Goal: Information Seeking & Learning: Find specific fact

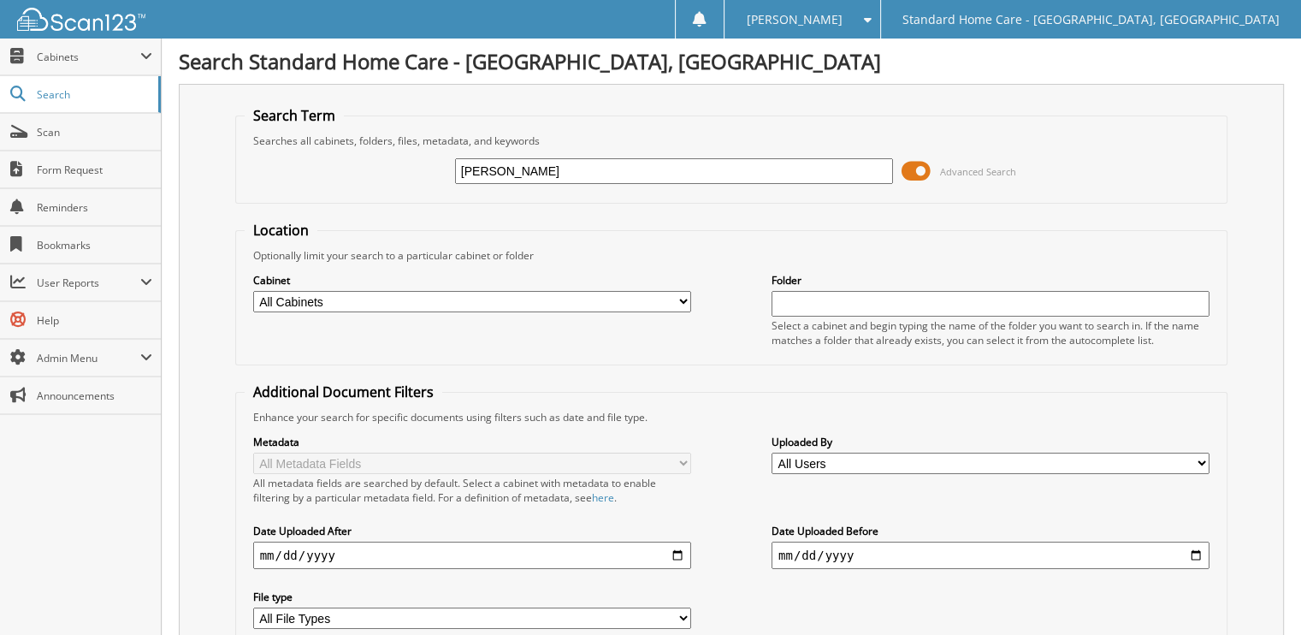
type input "[PERSON_NAME]"
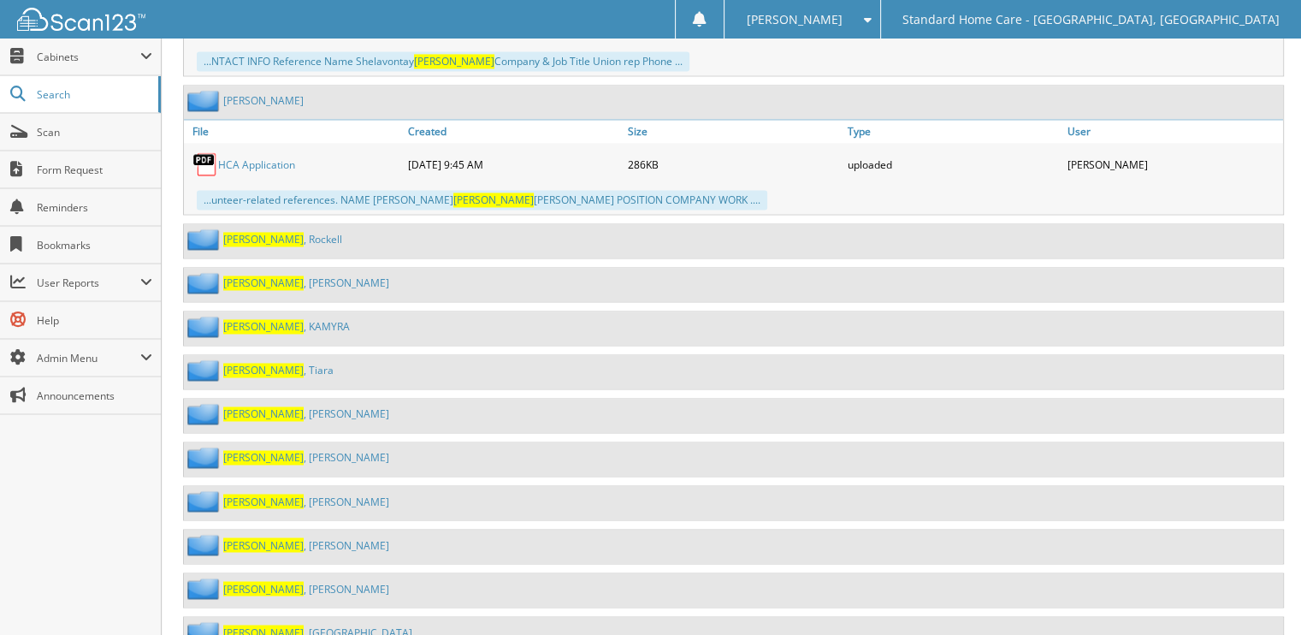
click at [253, 494] on link "[PERSON_NAME]" at bounding box center [306, 501] width 166 height 15
